Goal: Communication & Community: Answer question/provide support

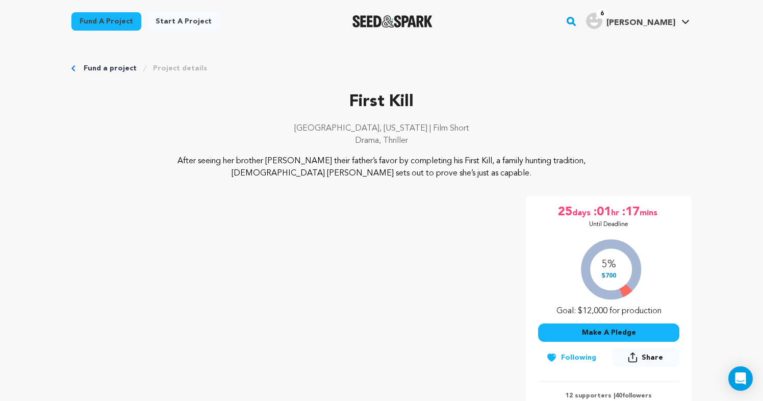
click at [114, 21] on link "Fund a project" at bounding box center [106, 21] width 70 height 18
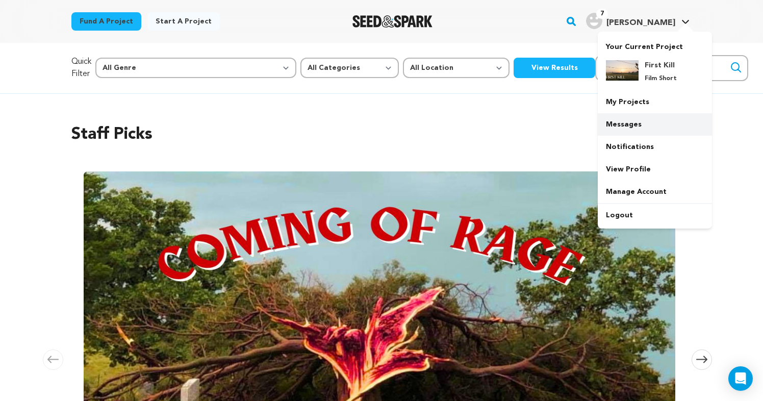
click at [633, 122] on link "Messages" at bounding box center [655, 124] width 114 height 22
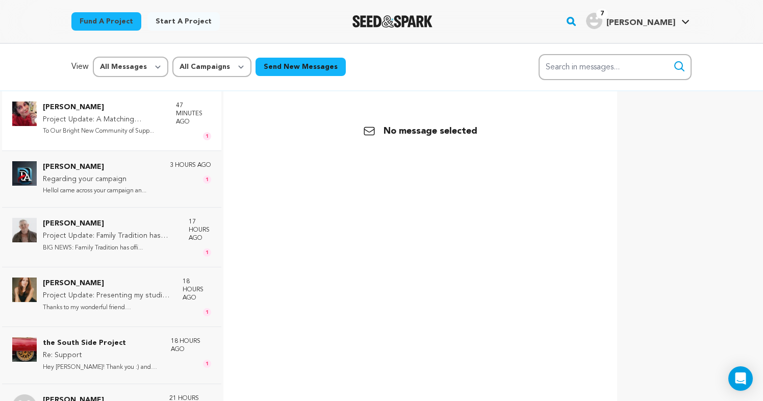
click at [125, 133] on p "To Our Bright New Community of Supp..." at bounding box center [104, 132] width 123 height 12
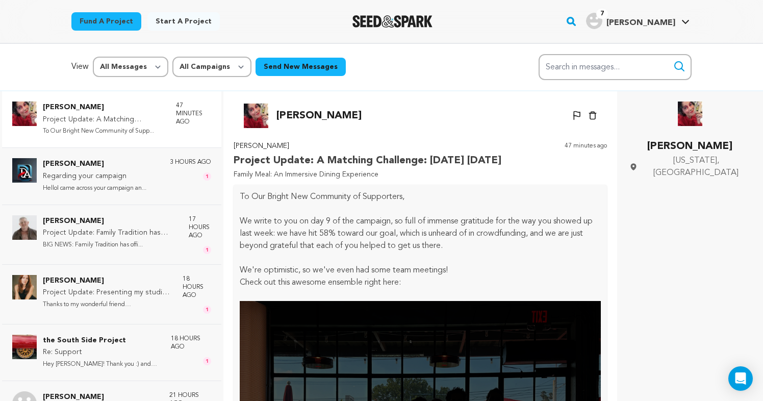
scroll to position [263, 0]
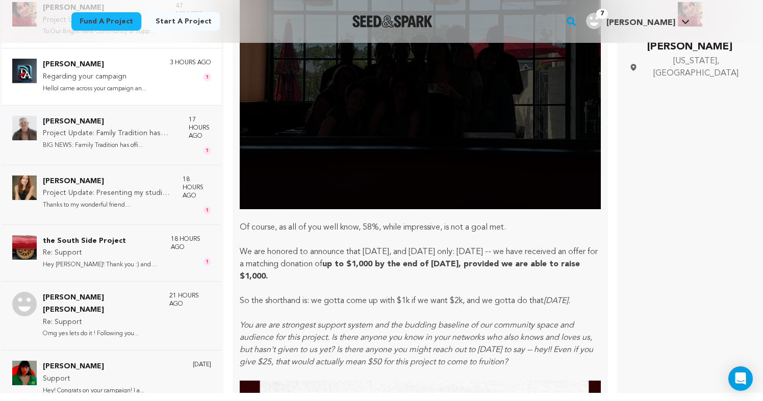
click at [132, 86] on p "HelloI came across your campaign an..." at bounding box center [95, 89] width 104 height 12
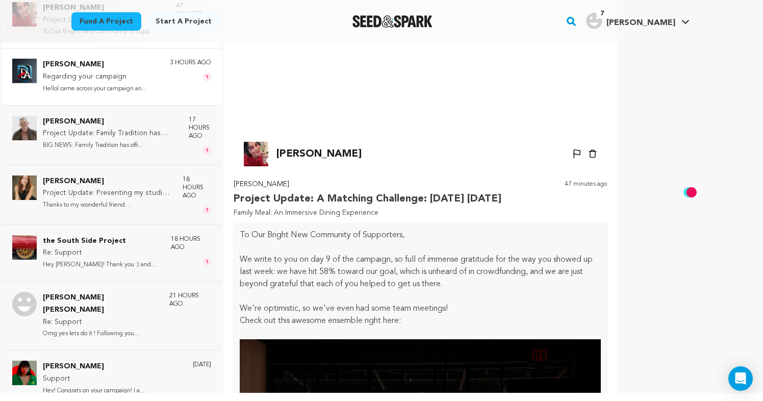
click at [168, 80] on div "[PERSON_NAME] Regarding your campaign HelloI came across your campaign an... 3 …" at bounding box center [127, 77] width 168 height 36
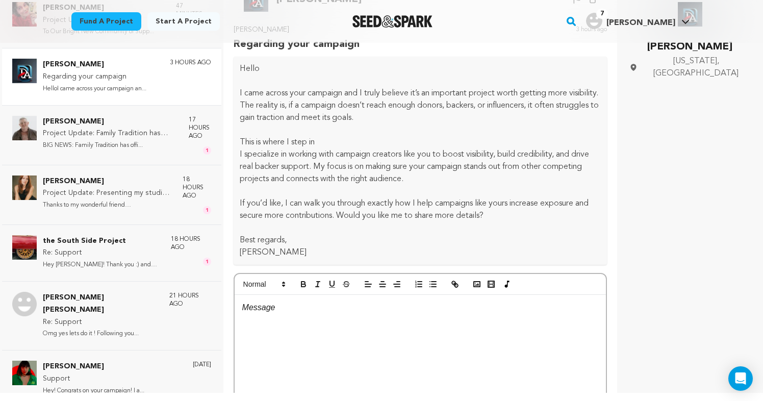
scroll to position [15, 0]
click at [263, 327] on div at bounding box center [420, 373] width 371 height 153
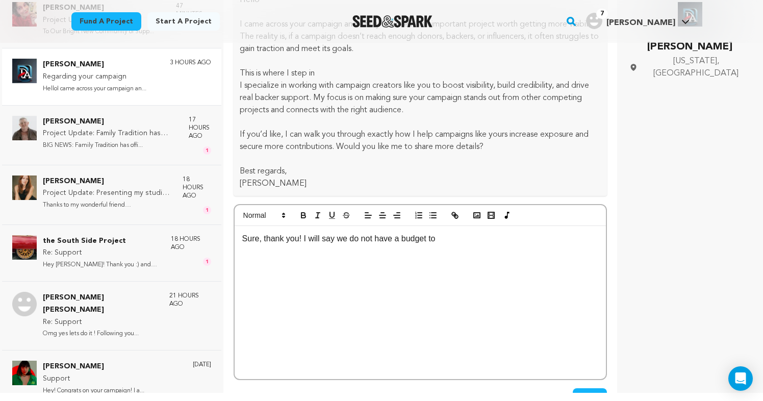
scroll to position [95, 0]
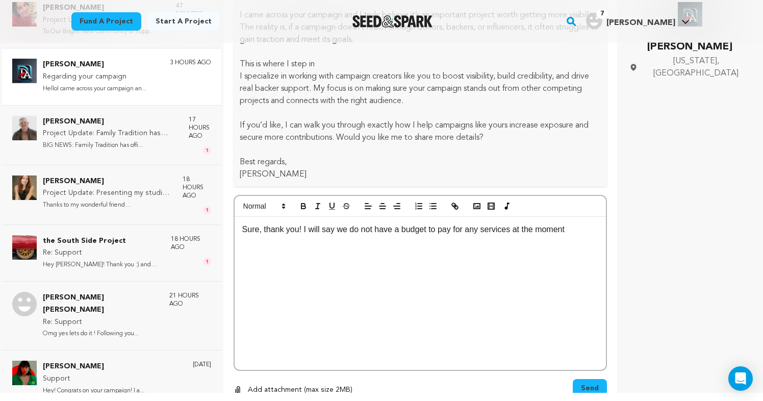
click at [585, 386] on span "Send" at bounding box center [590, 388] width 18 height 10
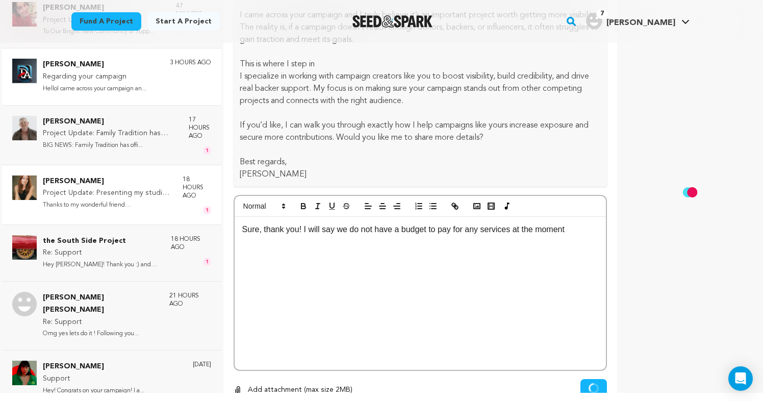
click at [160, 194] on p "Project Update: Presenting my studio logo & project updates!" at bounding box center [108, 193] width 130 height 12
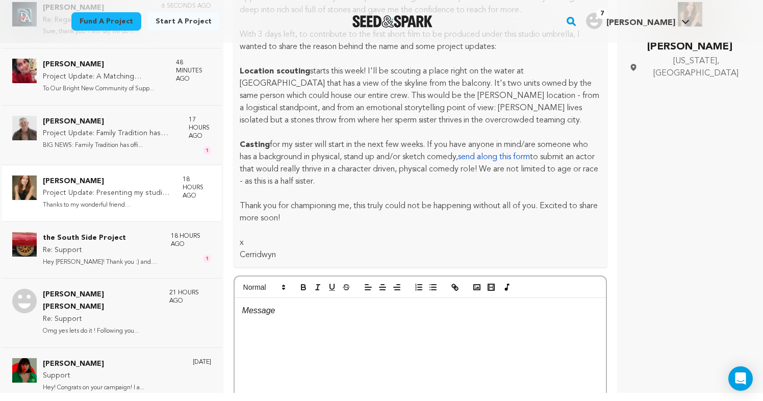
scroll to position [559, 0]
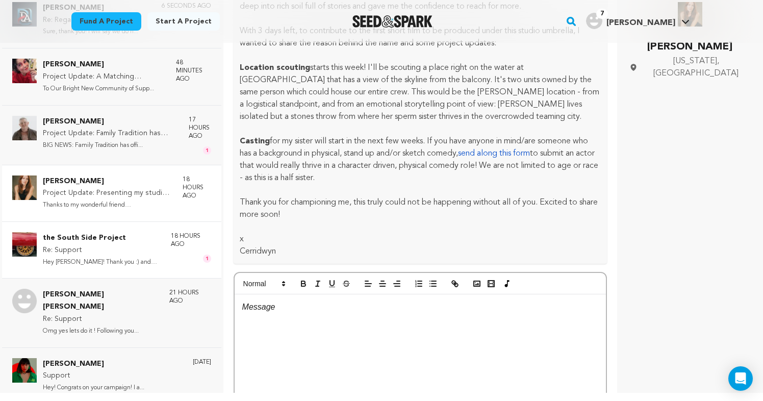
click at [104, 258] on p "Hey Faith! Thank you :) and likewis..." at bounding box center [102, 263] width 118 height 12
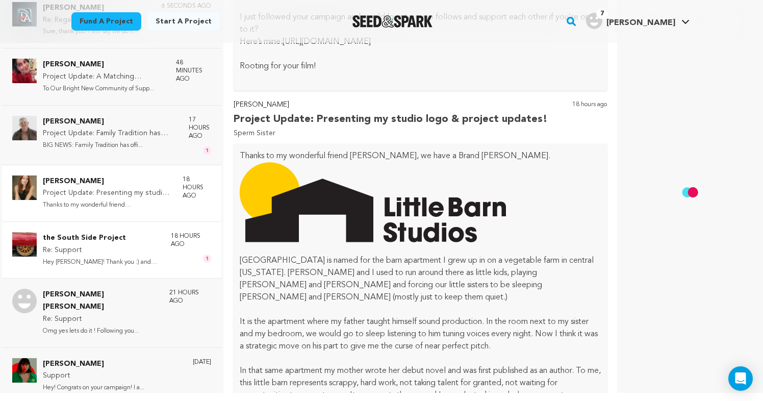
click at [94, 246] on p "Re: Support" at bounding box center [102, 250] width 118 height 12
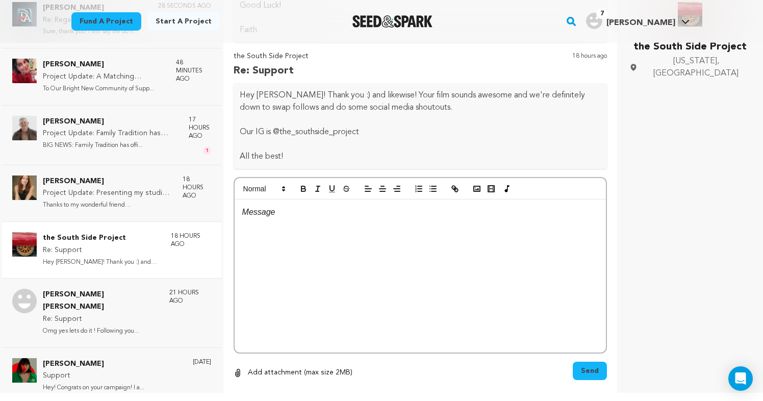
scroll to position [226, 0]
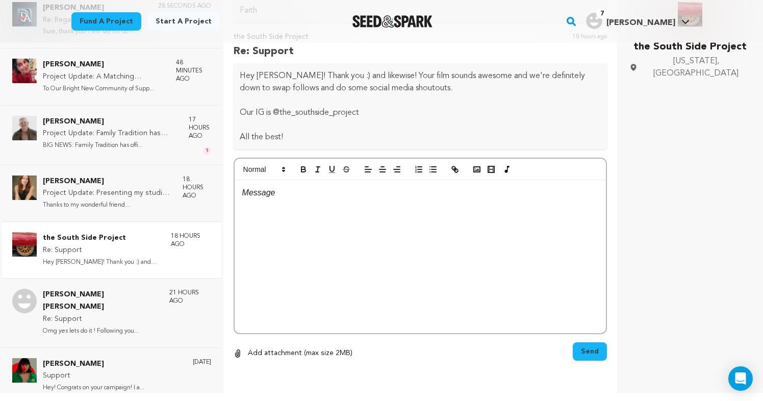
drag, startPoint x: 369, startPoint y: 112, endPoint x: 363, endPoint y: 112, distance: 6.6
click at [363, 112] on p "Our IG is @the_southside_project" at bounding box center [420, 113] width 361 height 12
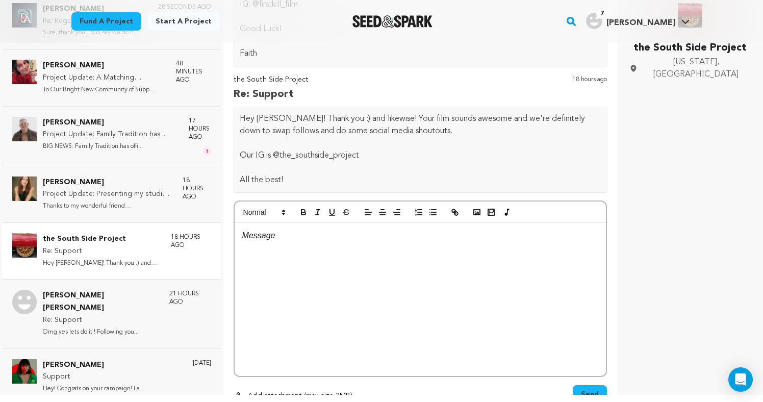
scroll to position [177, 0]
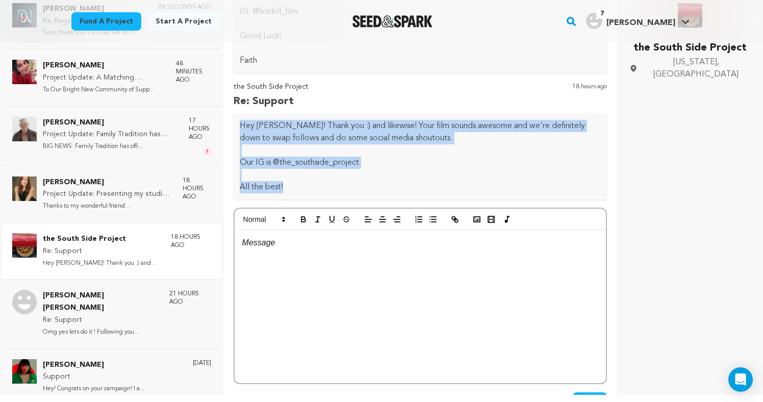
drag, startPoint x: 301, startPoint y: 189, endPoint x: 239, endPoint y: 122, distance: 90.7
click at [239, 122] on div "Hey Faith! Thank you :) and likewise! Your film sounds awesome and we're defini…" at bounding box center [421, 157] width 374 height 86
copy div "Hey Faith! Thank you :) and likewise! Your film sounds awesome and we're defini…"
click at [275, 265] on div at bounding box center [420, 306] width 371 height 153
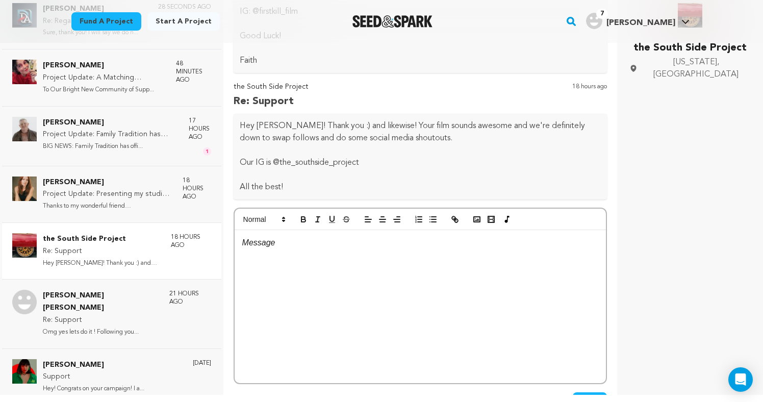
click at [275, 265] on div at bounding box center [420, 306] width 371 height 153
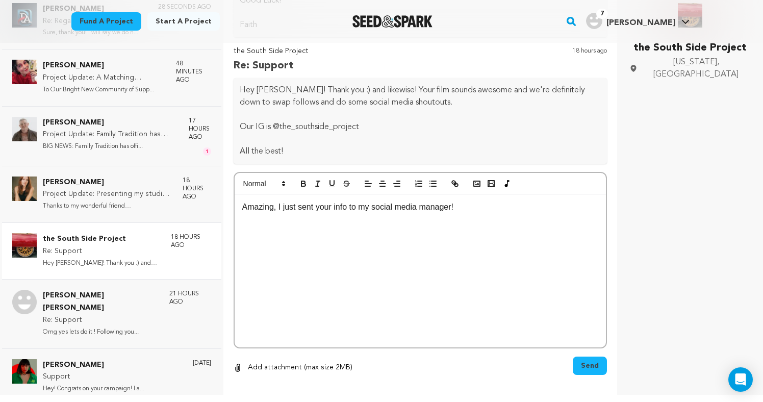
scroll to position [216, 0]
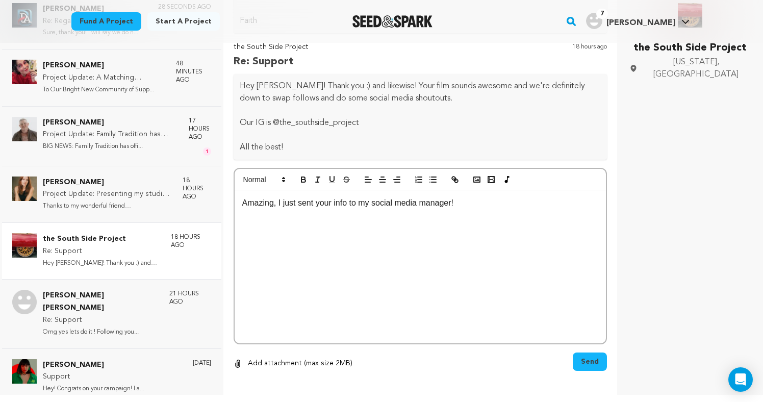
click at [584, 360] on span "Send" at bounding box center [590, 362] width 18 height 10
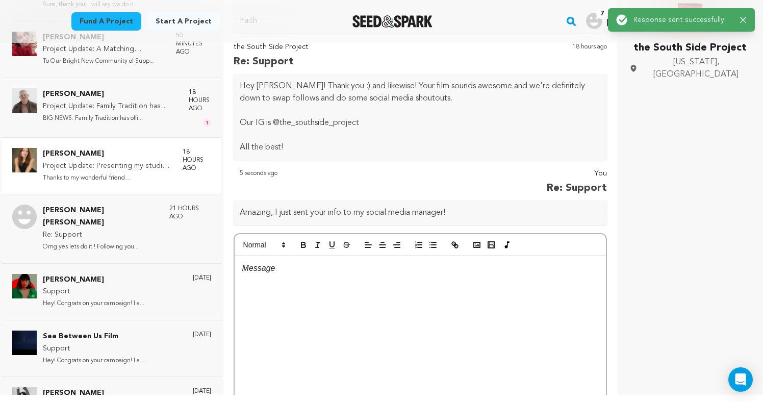
scroll to position [91, 0]
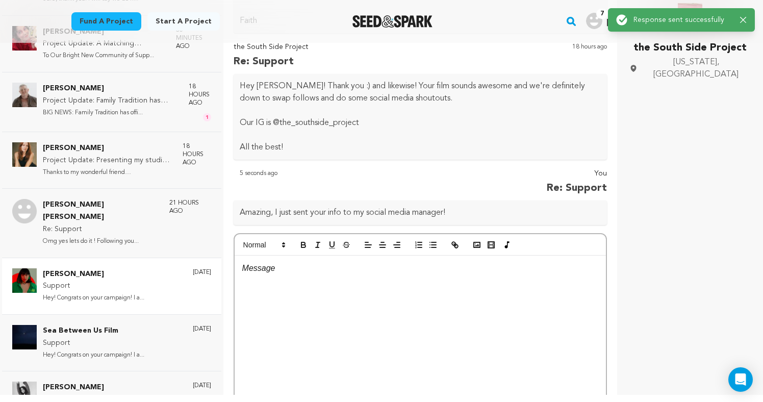
click at [119, 292] on p "Hey! Congrats on your campaign! I a..." at bounding box center [94, 298] width 102 height 12
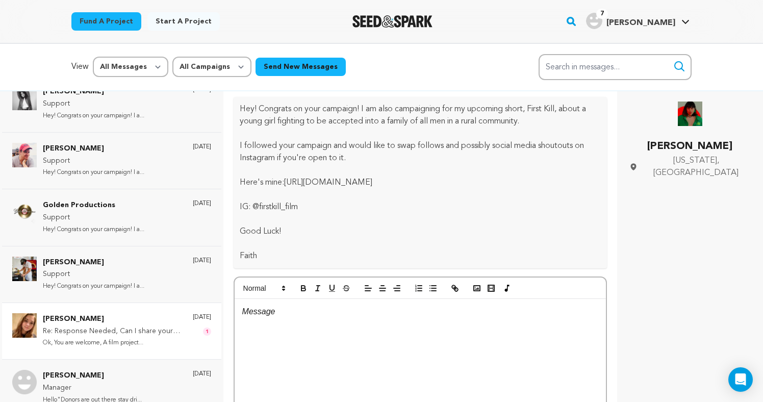
scroll to position [491, 0]
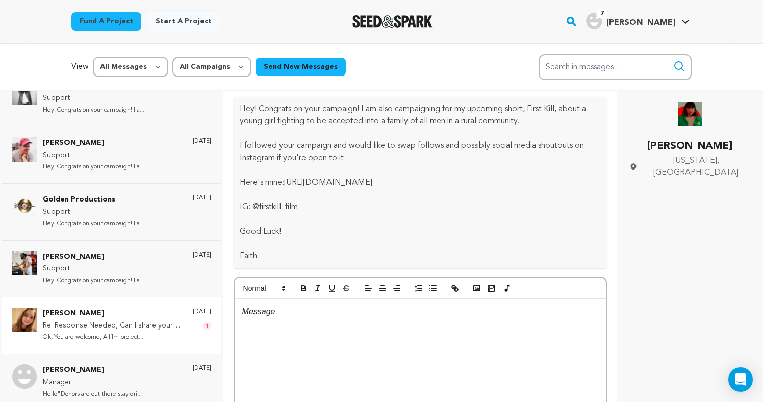
click at [109, 332] on p "Ok, You are welcome, A film project..." at bounding box center [113, 338] width 140 height 12
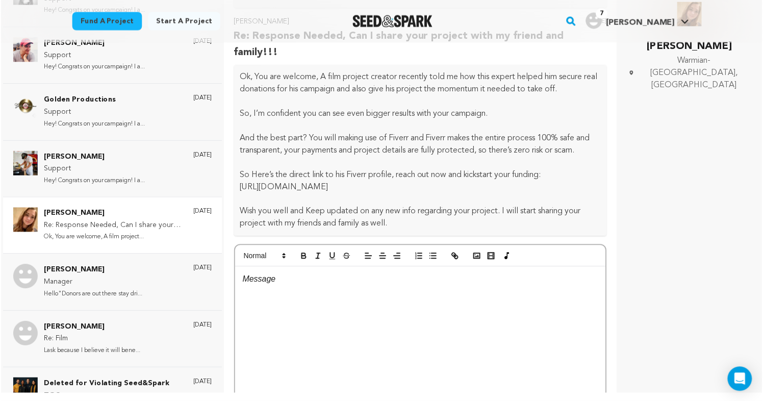
scroll to position [378, 0]
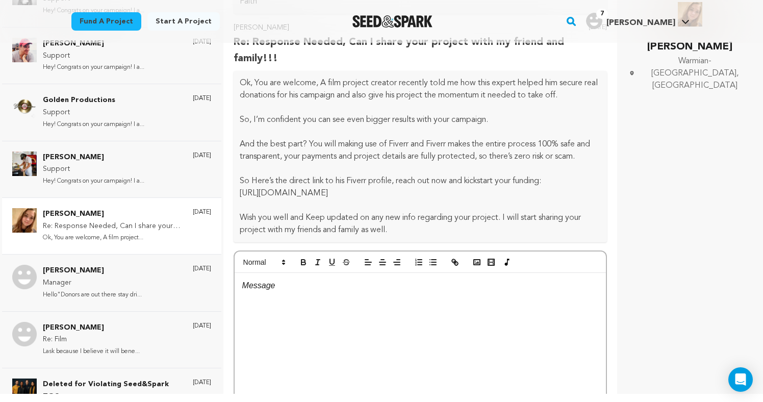
click at [324, 299] on div at bounding box center [420, 349] width 371 height 153
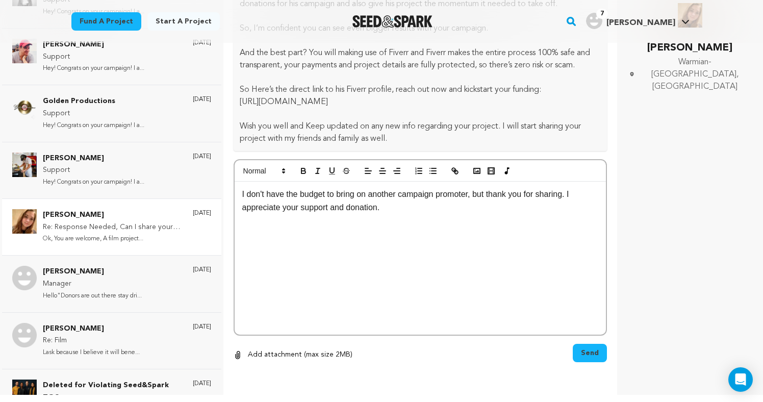
scroll to position [469, 0]
click at [587, 357] on span "Send" at bounding box center [590, 354] width 18 height 10
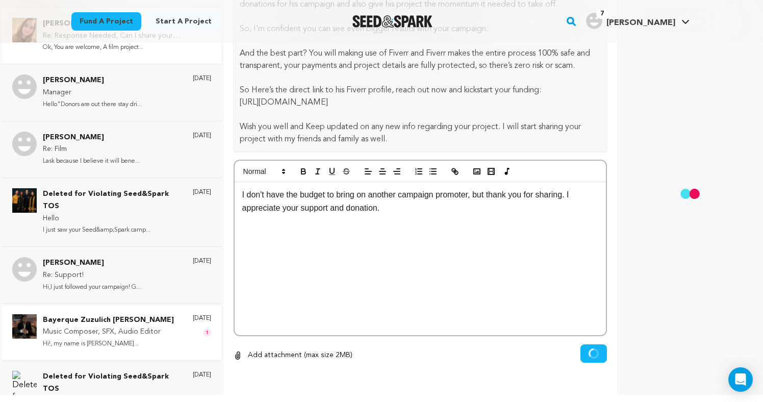
scroll to position [682, 0]
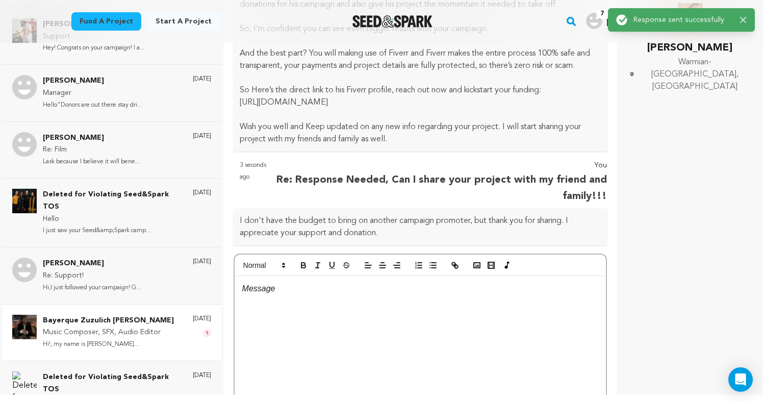
click at [143, 339] on p "Hi!, my name is Duggan Bayerque Zuz..." at bounding box center [108, 345] width 131 height 12
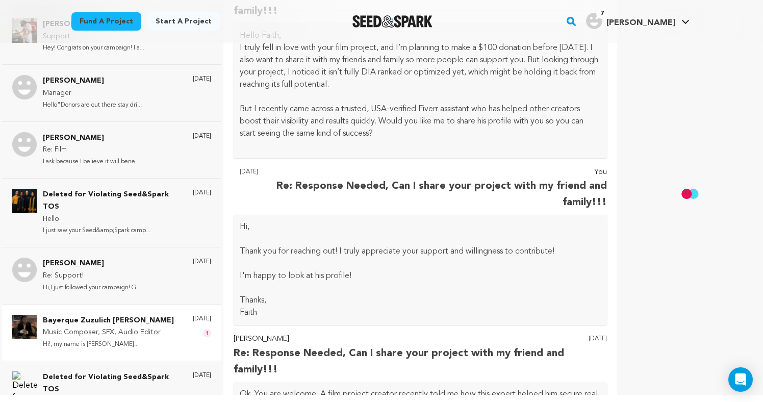
click at [120, 327] on p "Music Composer, SFX, Audio Editor" at bounding box center [108, 333] width 131 height 12
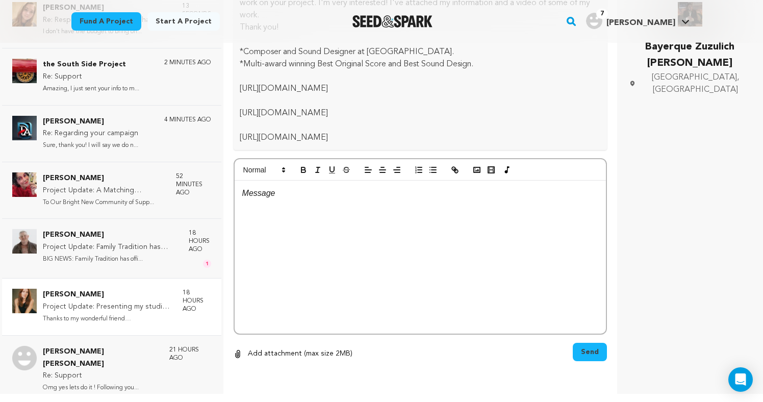
scroll to position [0, 0]
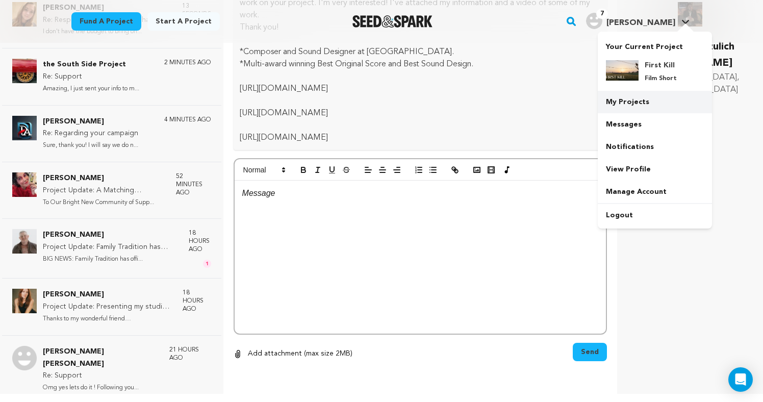
click at [655, 103] on link "My Projects" at bounding box center [655, 102] width 114 height 22
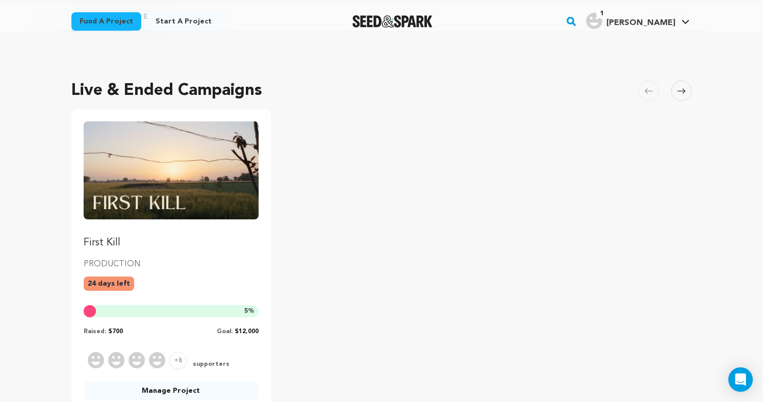
scroll to position [41, 0]
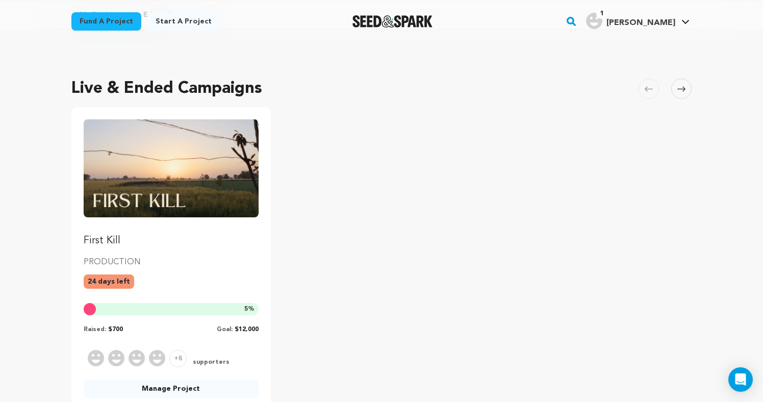
click at [119, 184] on img "Fund First Kill" at bounding box center [171, 168] width 175 height 98
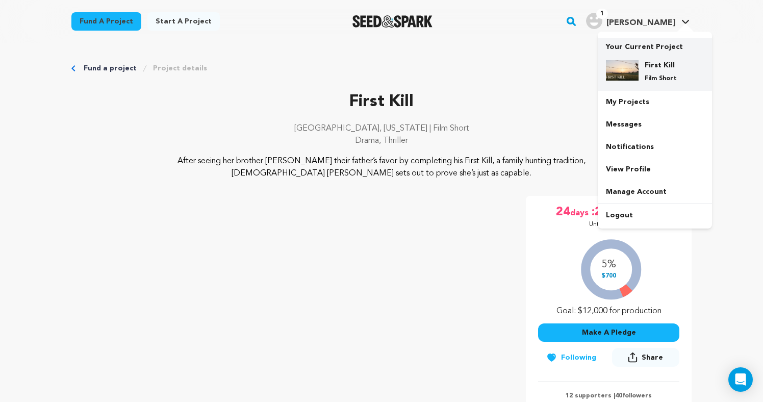
click at [646, 79] on p "Film Short" at bounding box center [663, 79] width 37 height 8
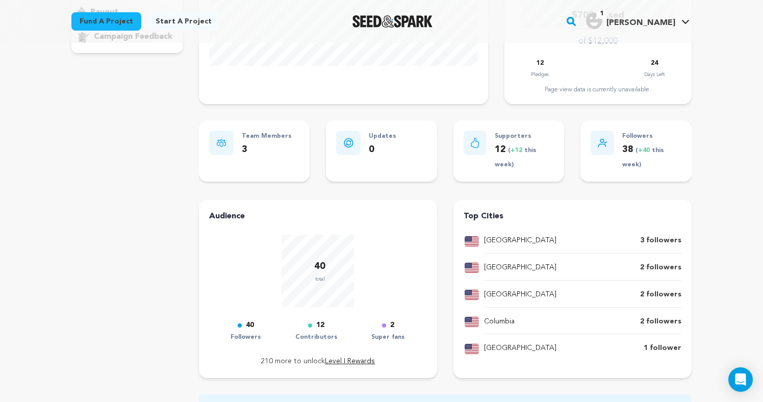
scroll to position [244, 0]
